Goal: Task Accomplishment & Management: Use online tool/utility

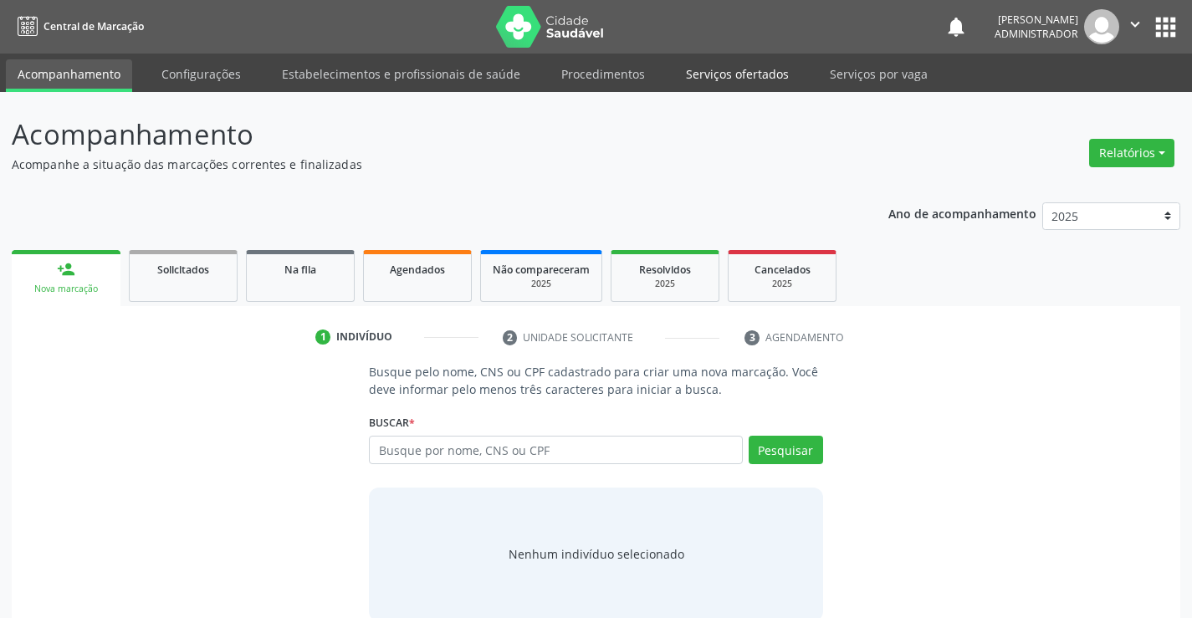
drag, startPoint x: 736, startPoint y: 69, endPoint x: 667, endPoint y: 98, distance: 74.6
click at [736, 68] on link "Serviços ofertados" at bounding box center [737, 73] width 126 height 29
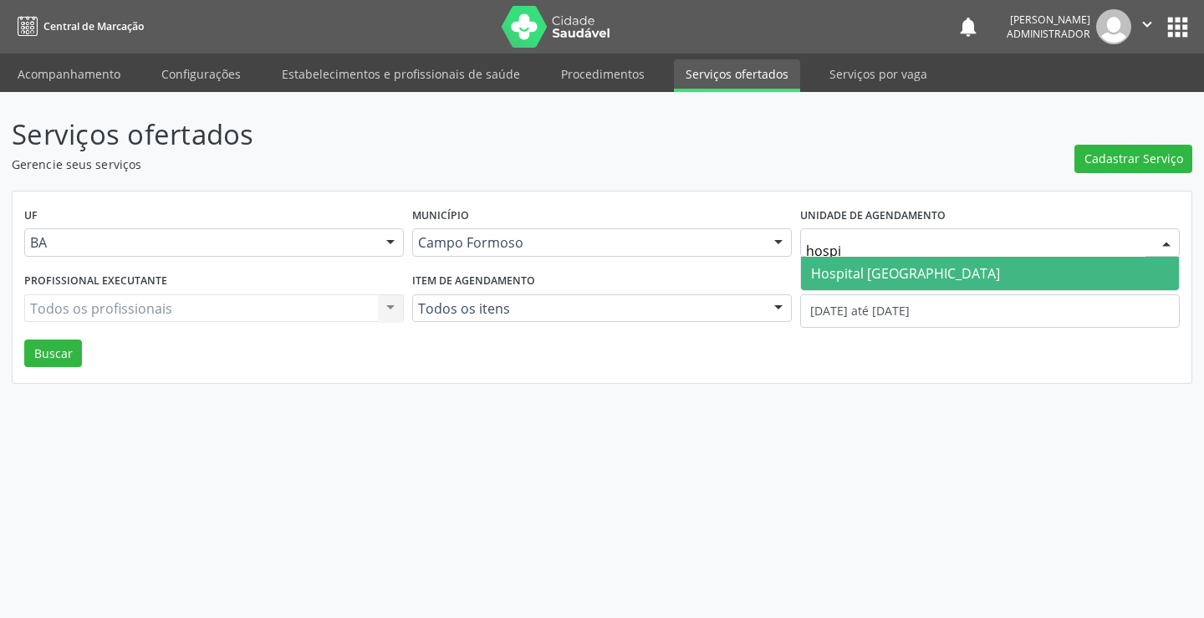
type input "hospit"
click at [844, 268] on span "Hospital [GEOGRAPHIC_DATA]" at bounding box center [905, 273] width 189 height 18
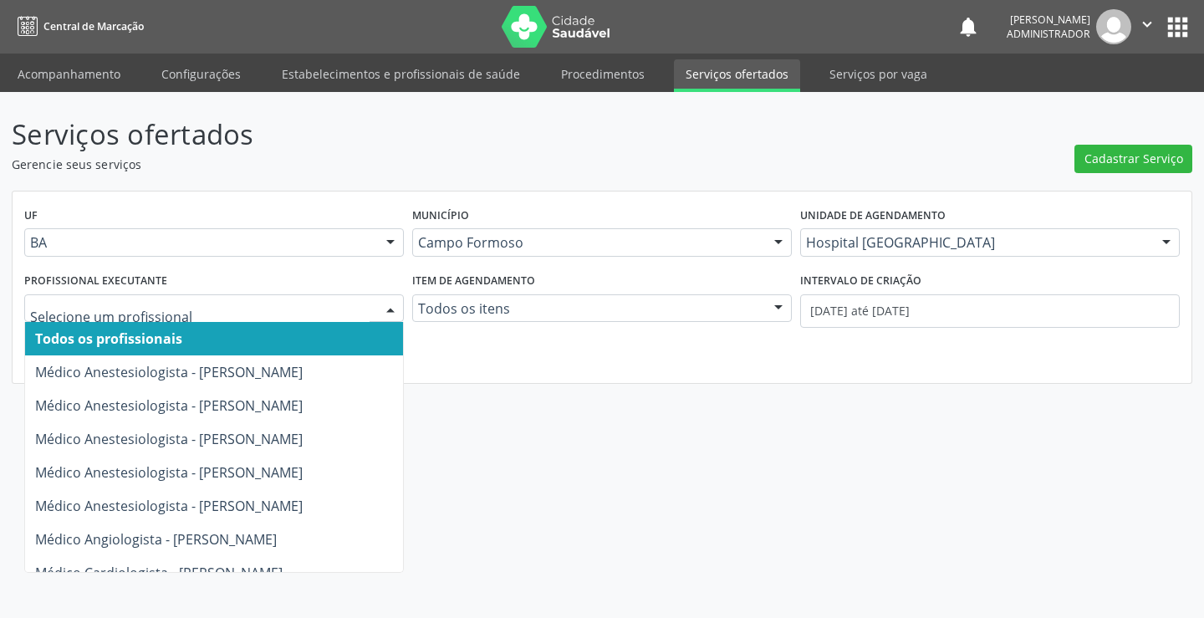
click at [388, 306] on div at bounding box center [390, 309] width 25 height 28
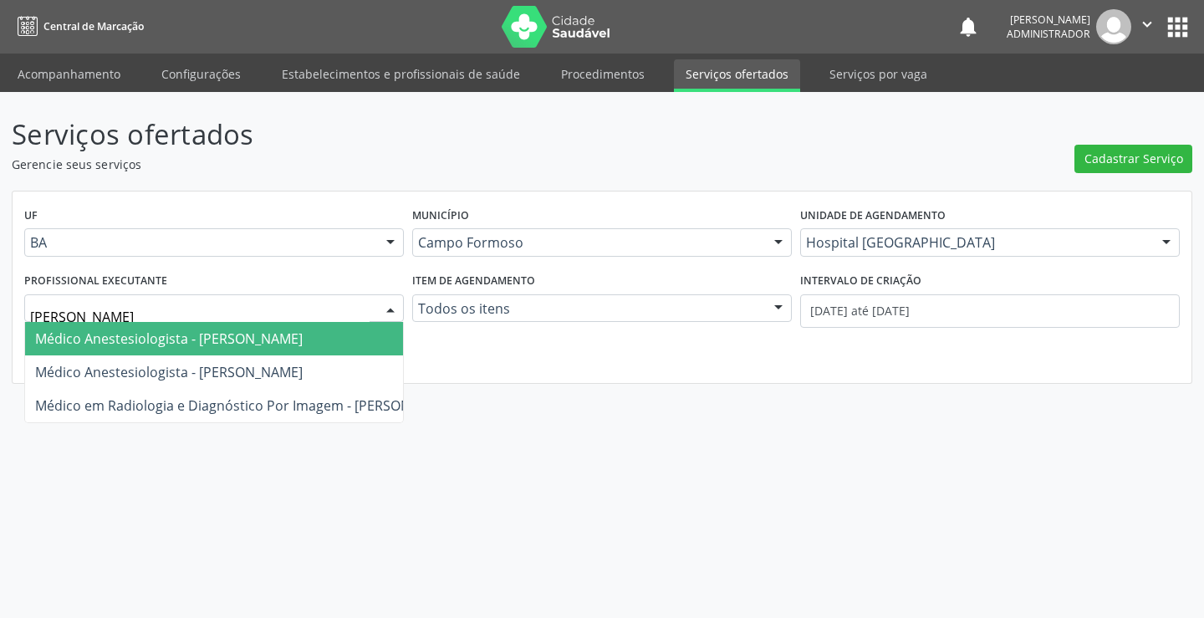
type input "joel"
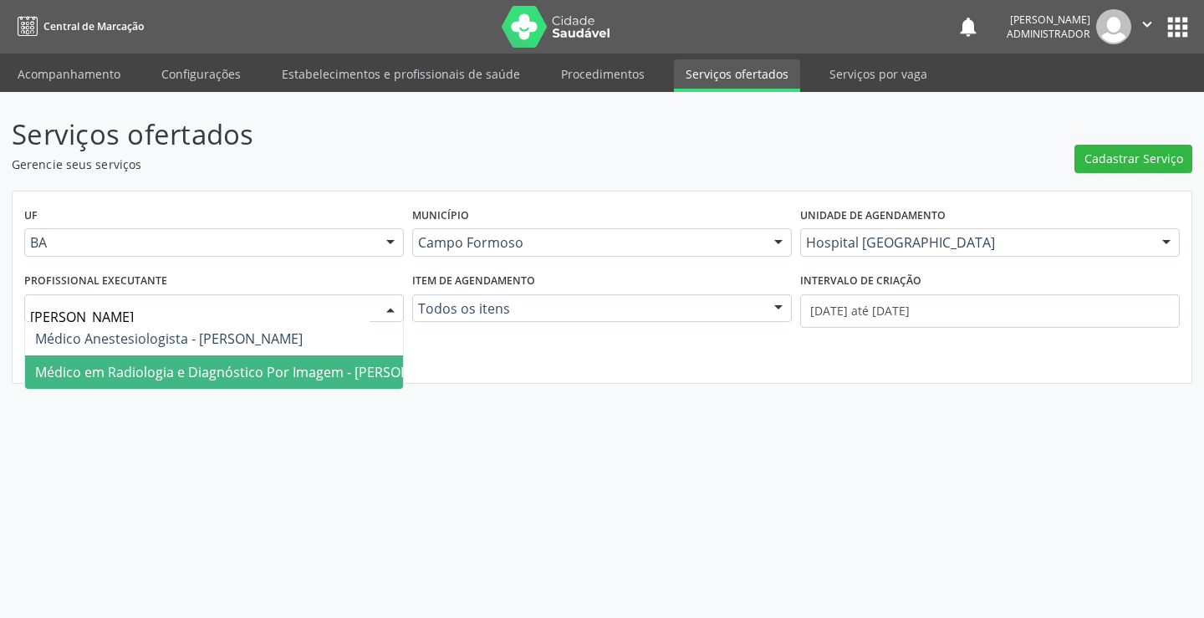
click at [365, 365] on span "Médico em Radiologia e Diagnóstico Por Imagem - Joel da Rocha Almeida" at bounding box center [246, 372] width 423 height 18
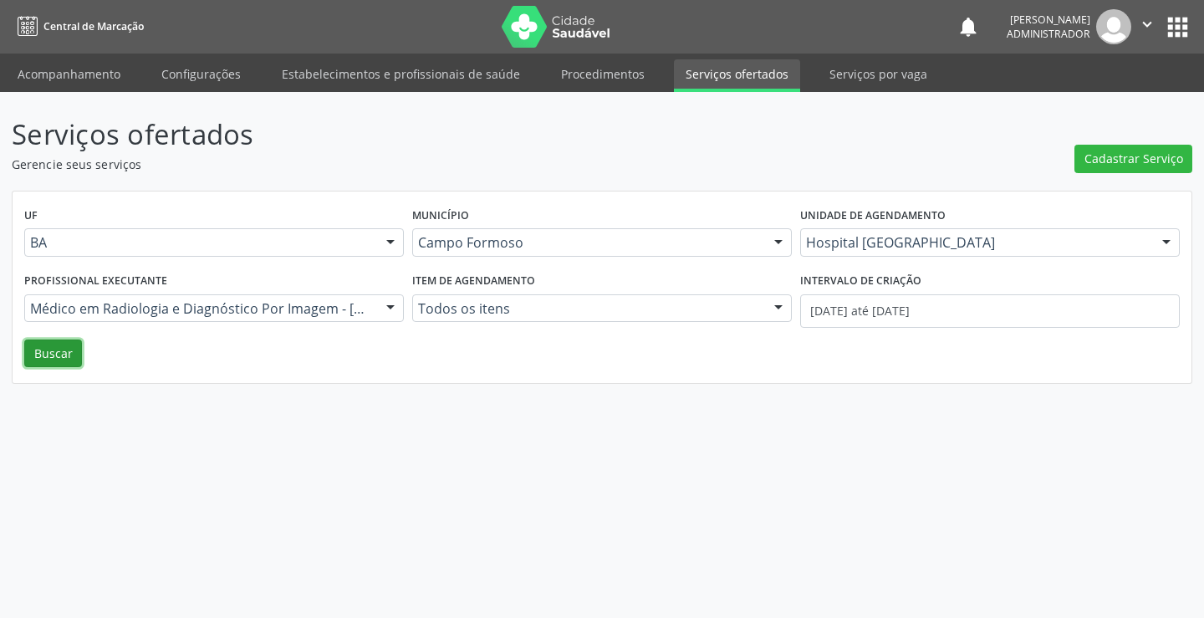
click at [63, 350] on button "Buscar" at bounding box center [53, 354] width 58 height 28
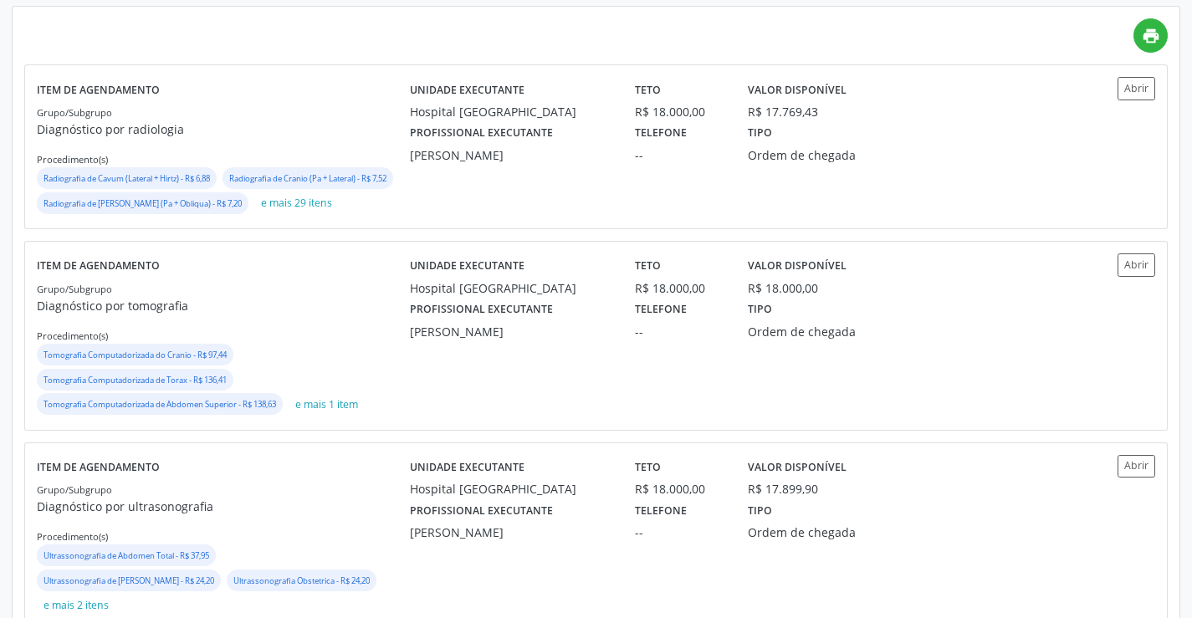
scroll to position [418, 0]
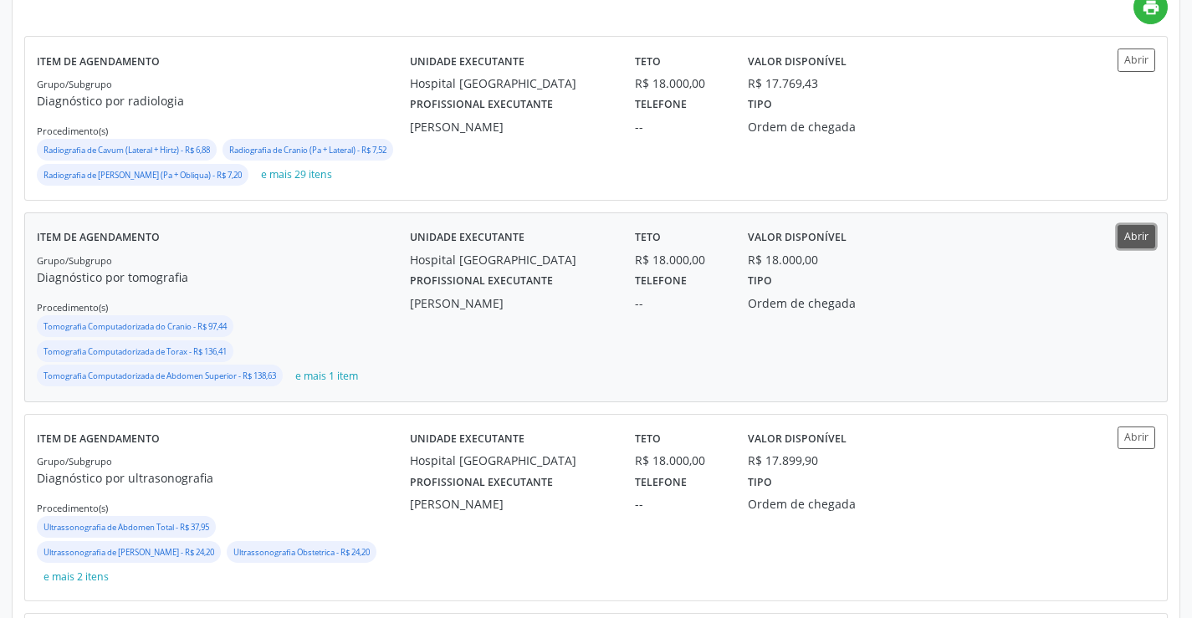
click at [1132, 248] on button "Abrir" at bounding box center [1136, 236] width 38 height 23
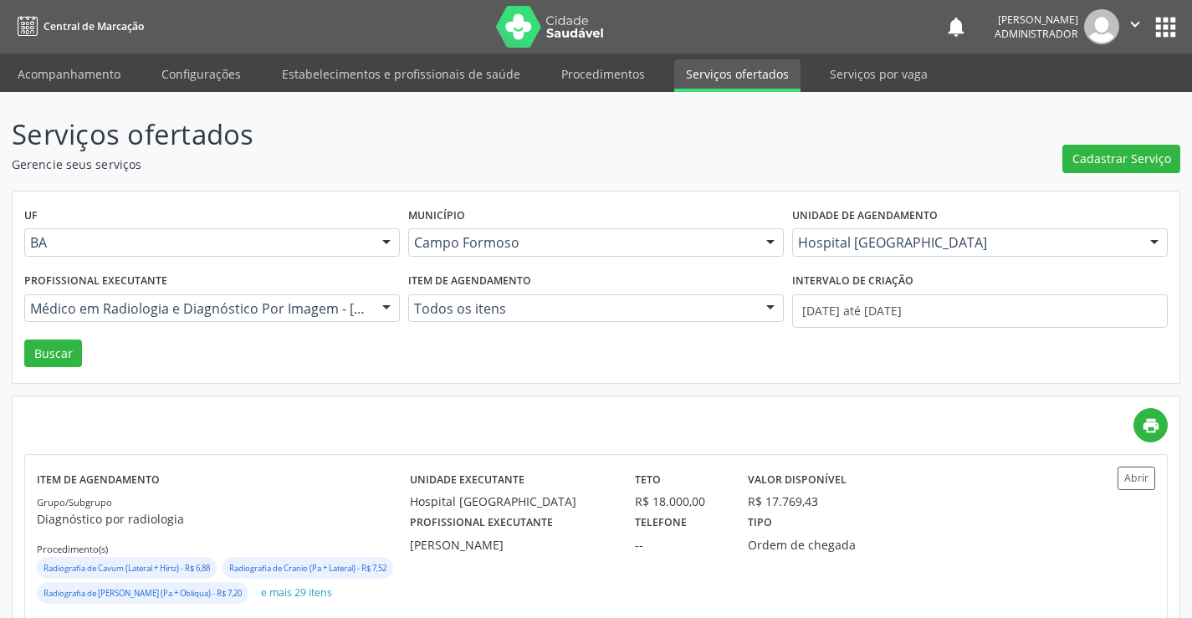
click at [1128, 19] on icon "" at bounding box center [1135, 24] width 18 height 18
click at [1097, 100] on link "Sair" at bounding box center [1092, 101] width 115 height 23
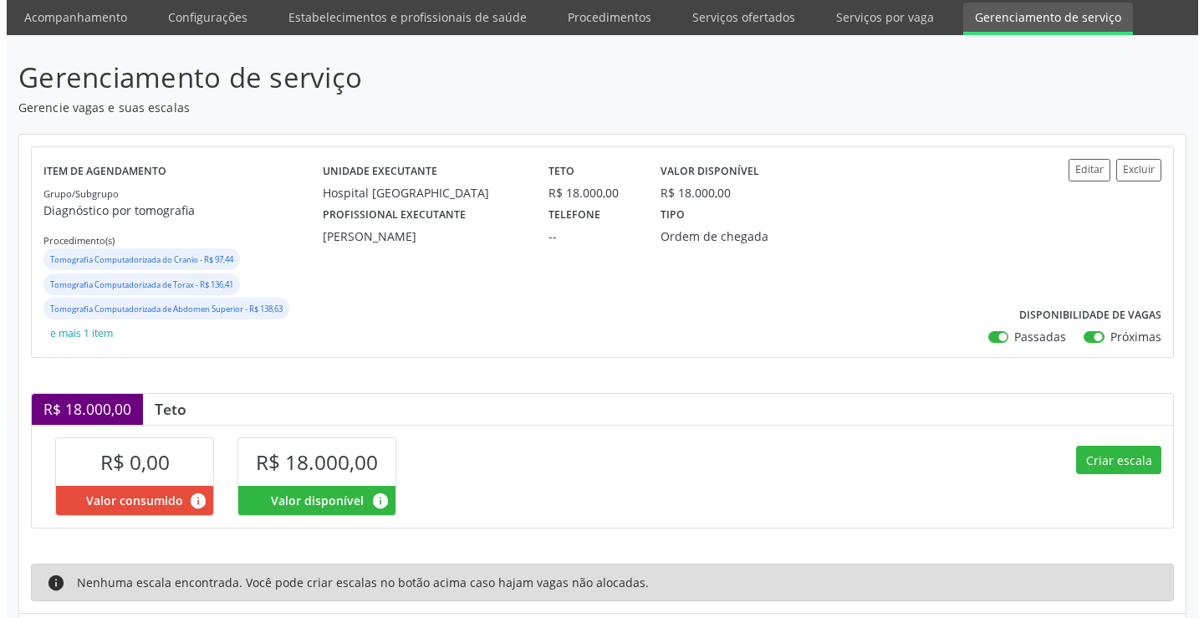
scroll to position [155, 0]
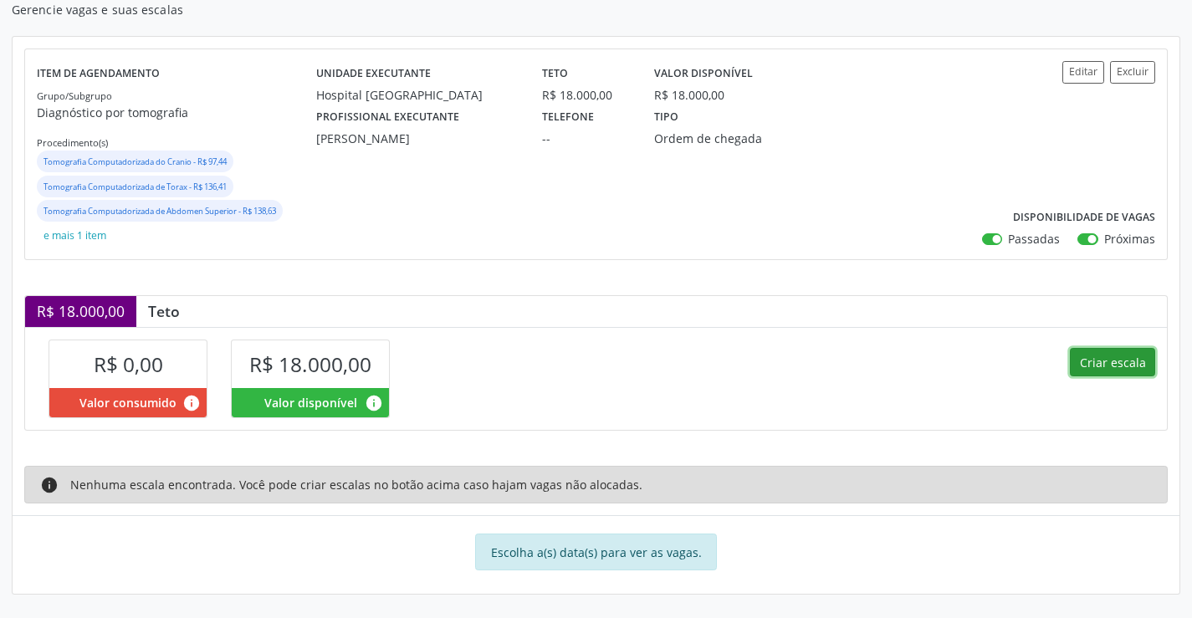
click at [1095, 353] on button "Criar escala" at bounding box center [1112, 362] width 85 height 28
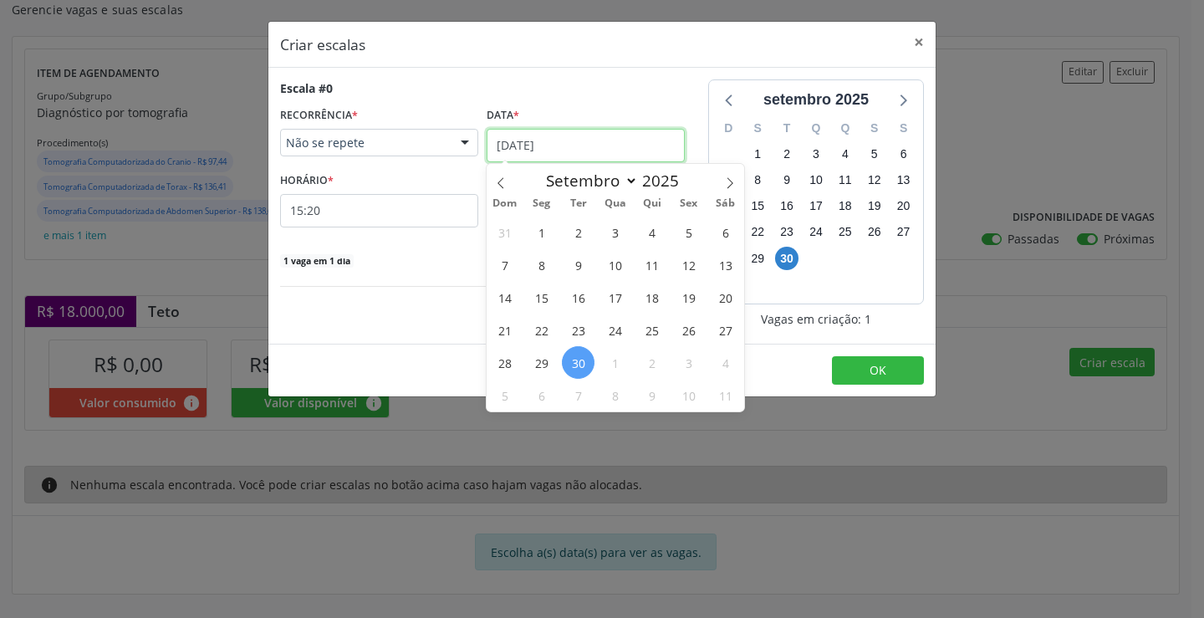
click at [549, 137] on input "[DATE]" at bounding box center [586, 145] width 198 height 33
click at [734, 171] on span at bounding box center [730, 178] width 28 height 28
select select "9"
click at [688, 225] on span "3" at bounding box center [688, 232] width 33 height 33
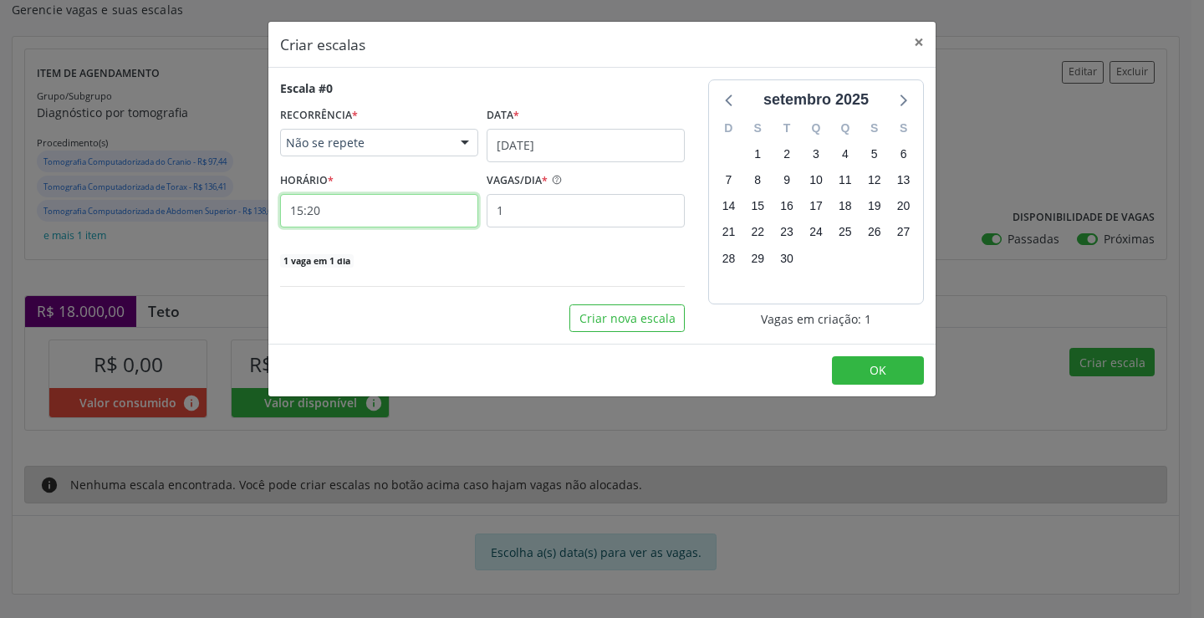
click at [410, 212] on input "15:20" at bounding box center [379, 210] width 198 height 33
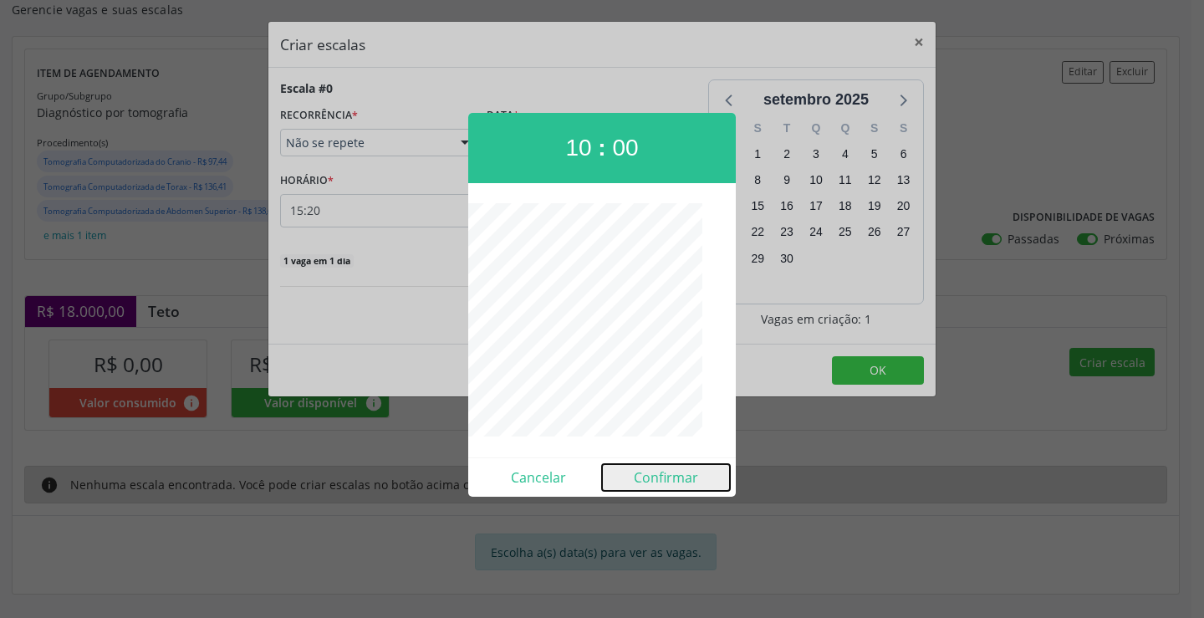
click at [667, 478] on button "Confirmar" at bounding box center [666, 477] width 128 height 27
type input "10:00"
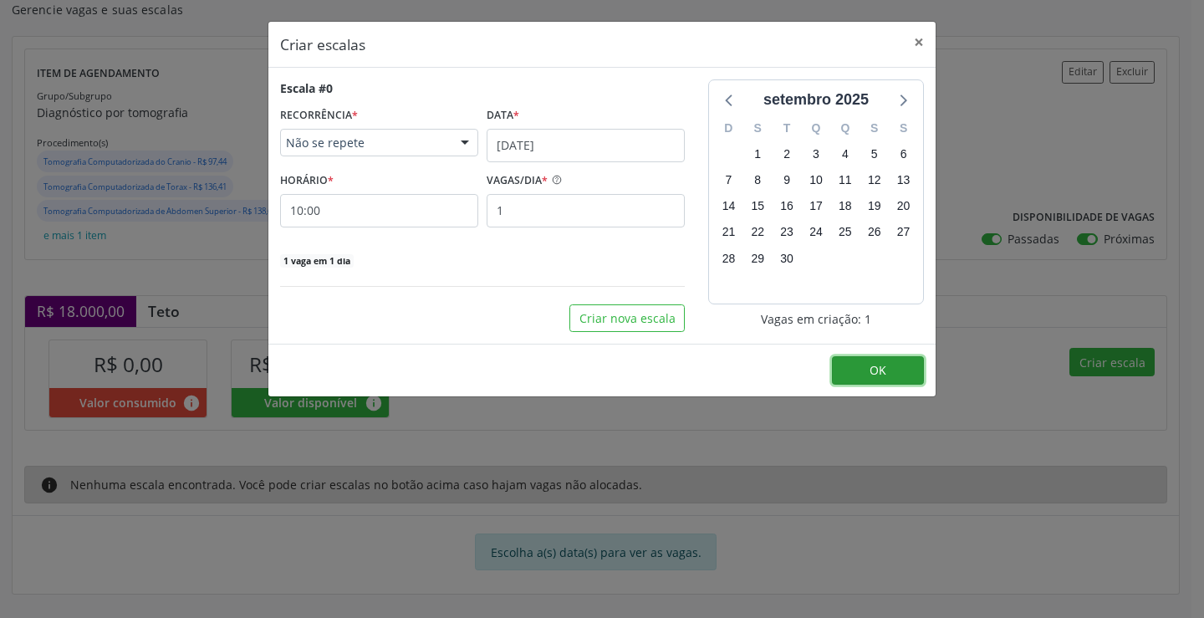
click at [887, 371] on button "OK" at bounding box center [878, 370] width 92 height 28
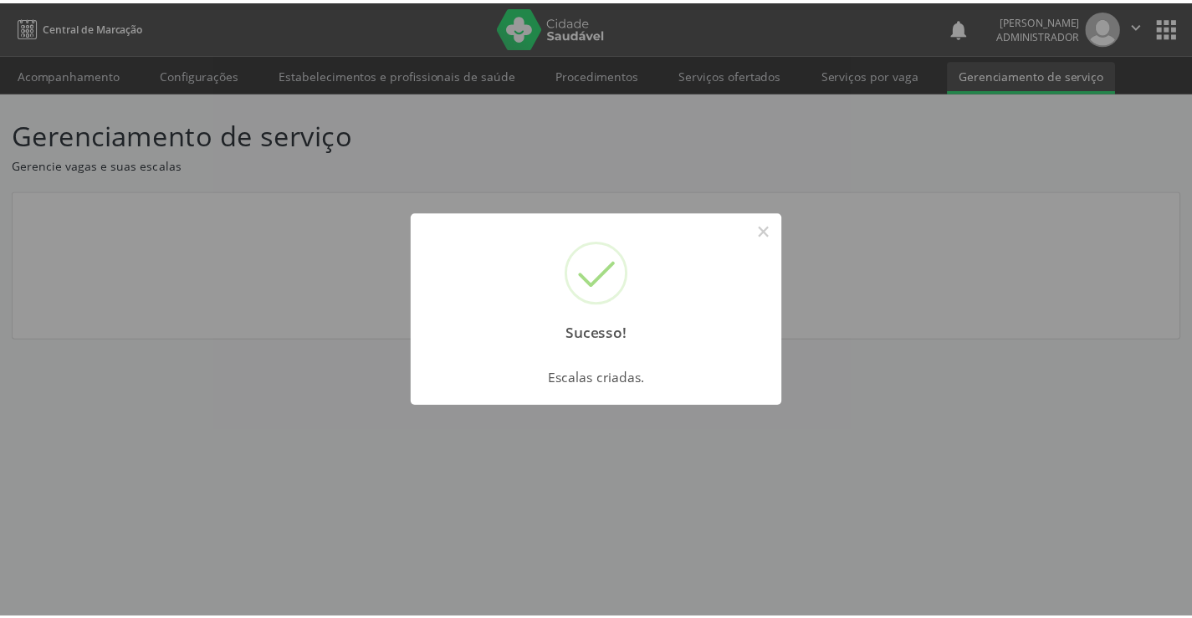
scroll to position [0, 0]
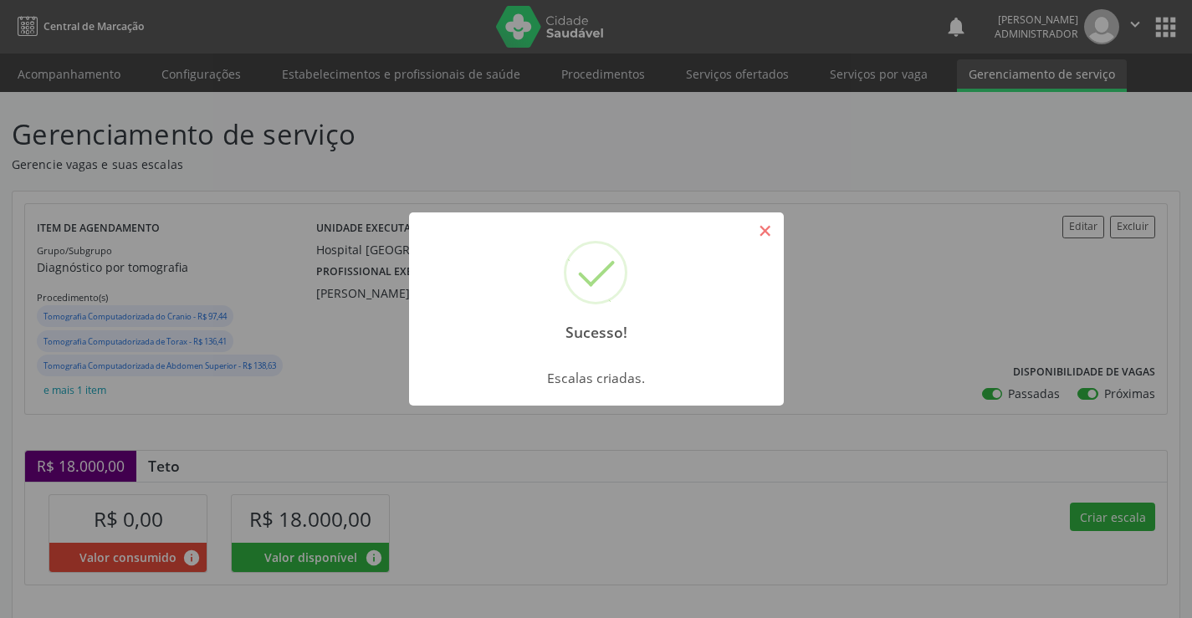
click at [764, 226] on button "×" at bounding box center [765, 231] width 28 height 28
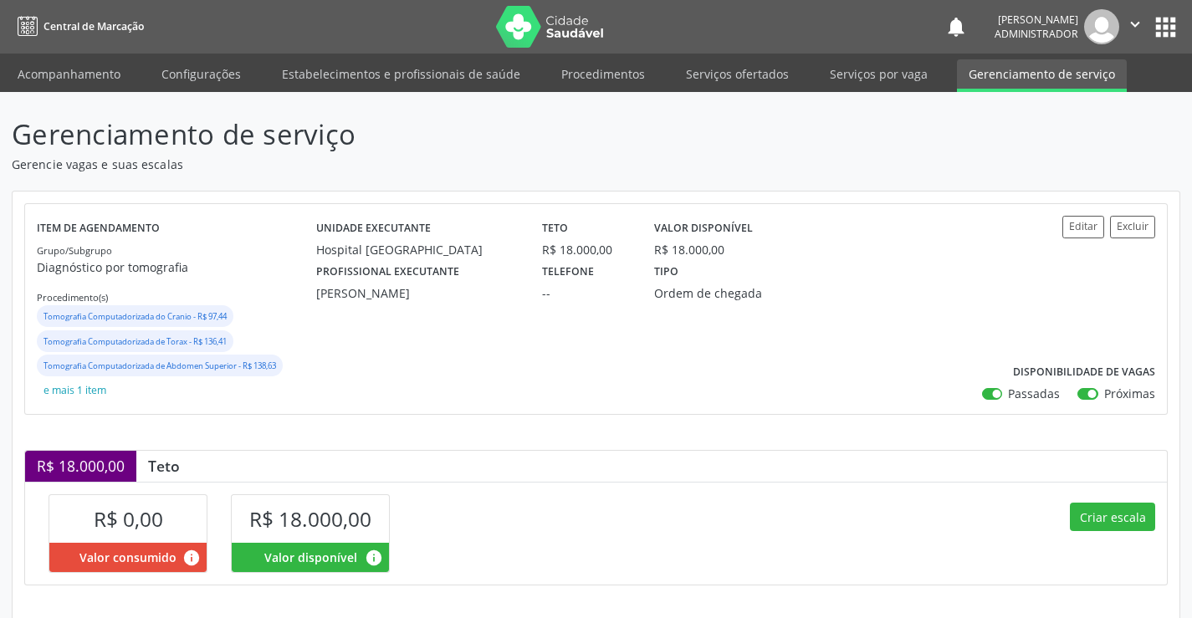
click at [1138, 20] on icon "" at bounding box center [1135, 24] width 18 height 18
click at [1074, 102] on link "Sair" at bounding box center [1092, 101] width 115 height 23
